Goal: Communication & Community: Participate in discussion

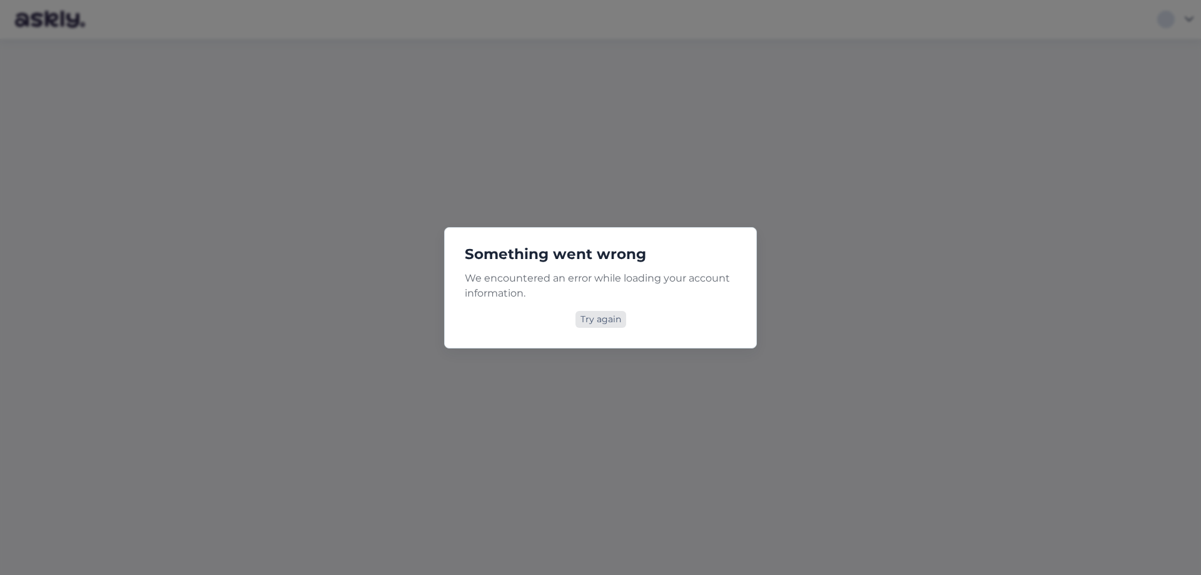
click at [585, 312] on div "Try again" at bounding box center [600, 319] width 51 height 17
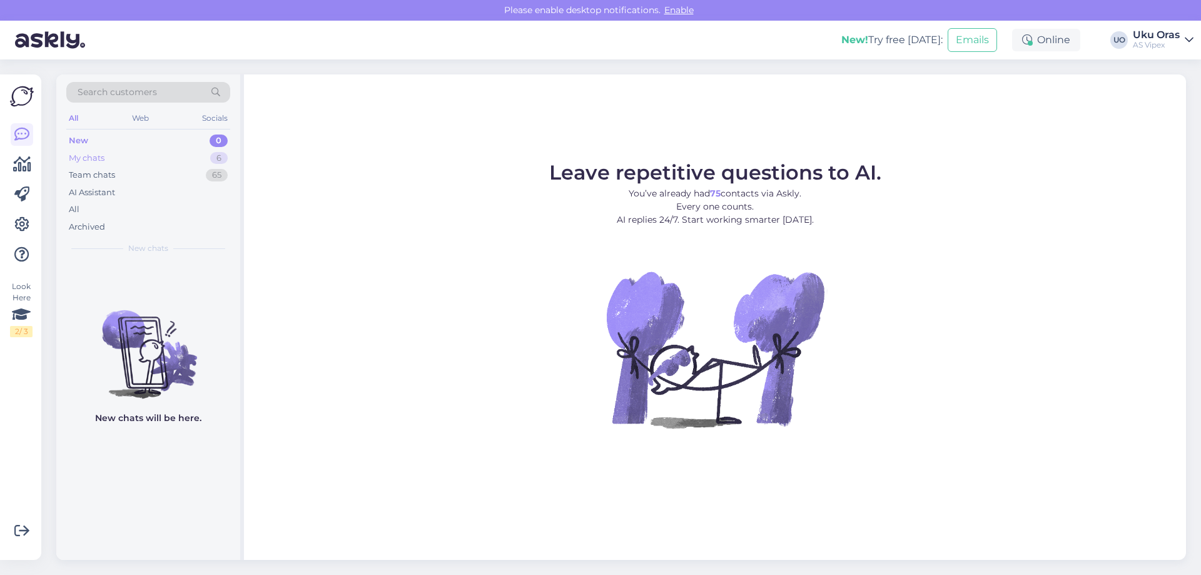
click at [137, 160] on div "My chats 6" at bounding box center [148, 158] width 164 height 18
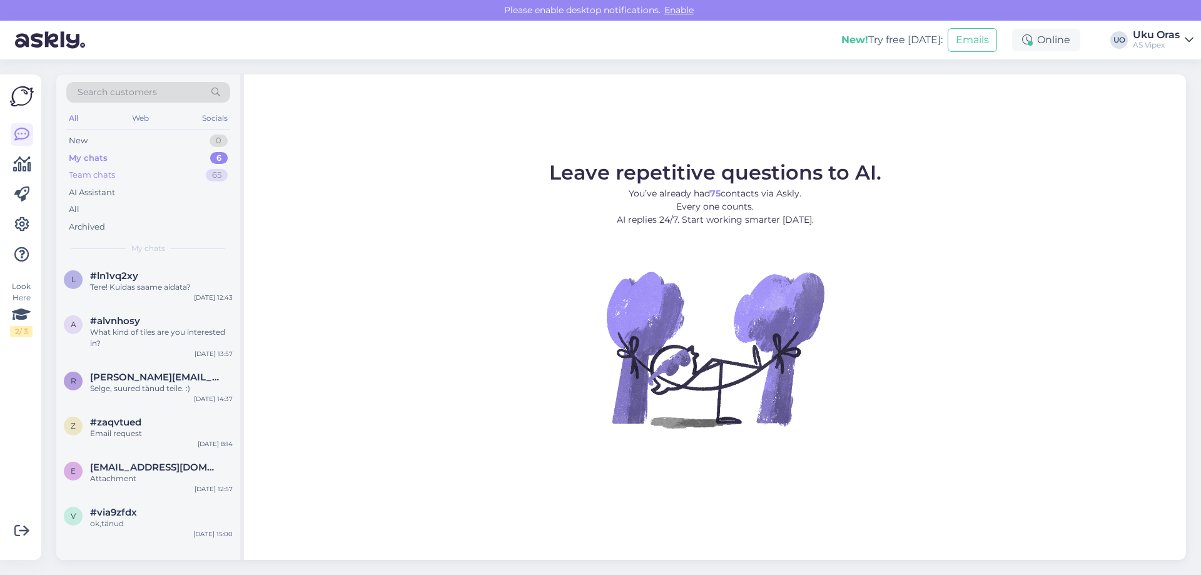
click at [104, 177] on div "Team chats" at bounding box center [92, 175] width 46 height 13
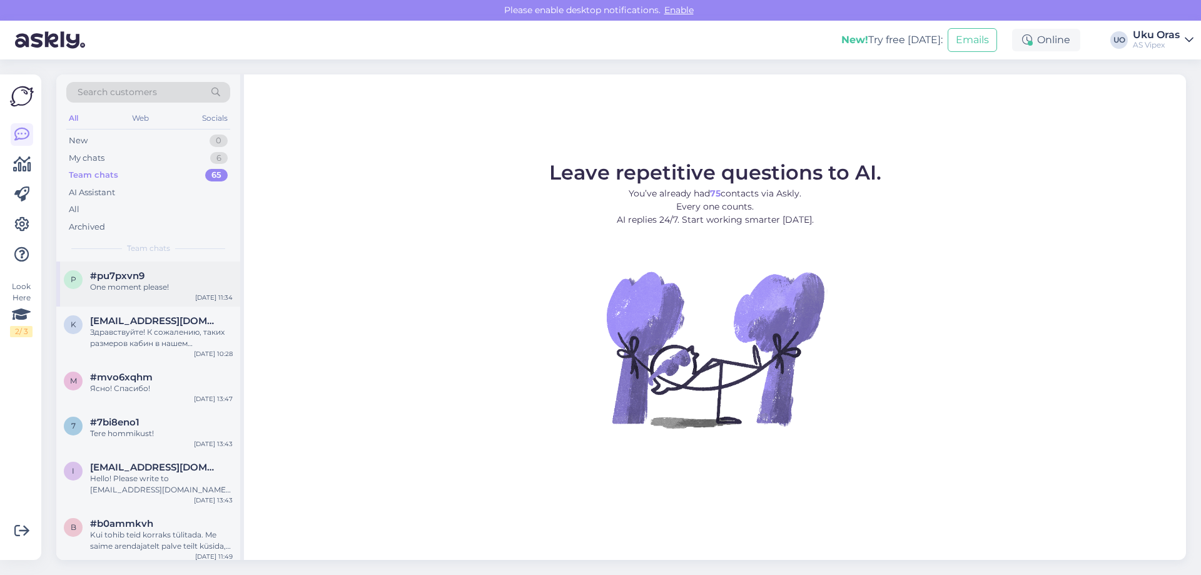
click at [131, 298] on div "p #pu7pxvn9 One moment please! [DATE] 11:34" at bounding box center [148, 283] width 184 height 45
